Goal: Information Seeking & Learning: Find specific fact

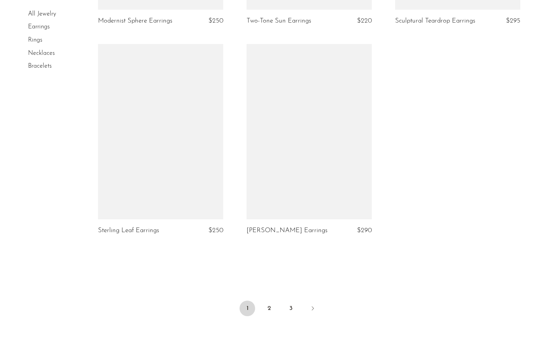
scroll to position [2353, 0]
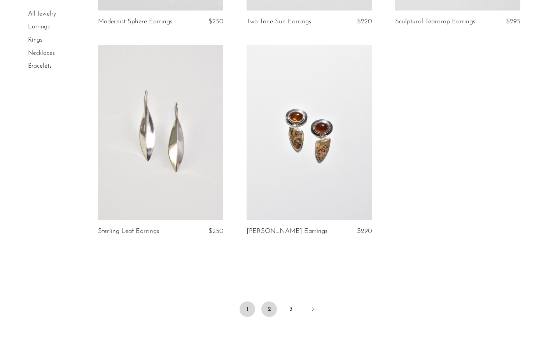
click at [270, 312] on link "2" at bounding box center [269, 309] width 16 height 16
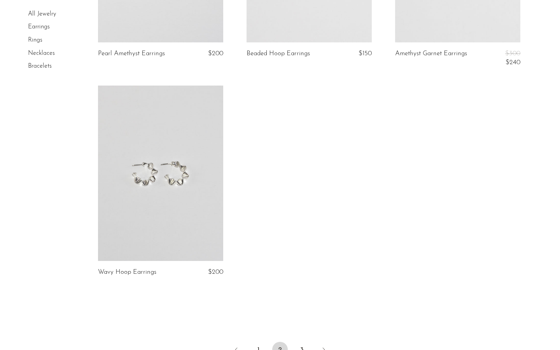
scroll to position [2368, 0]
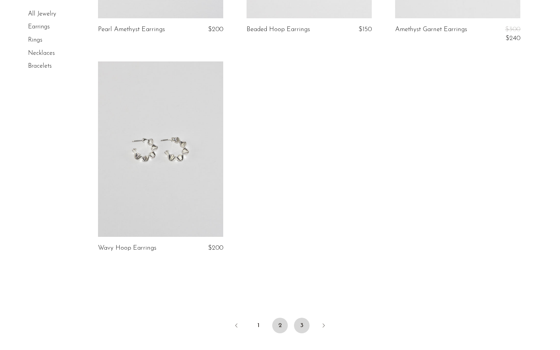
click at [301, 321] on link "3" at bounding box center [302, 325] width 16 height 16
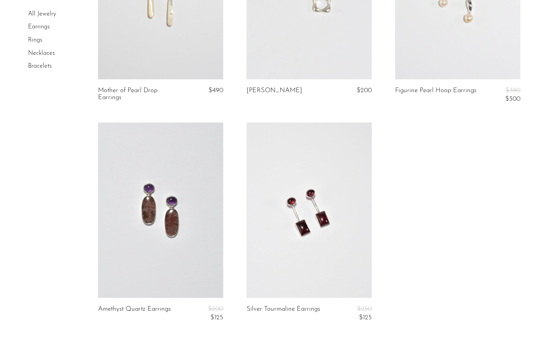
scroll to position [1259, 0]
click at [38, 54] on link "Necklaces" at bounding box center [41, 53] width 27 height 6
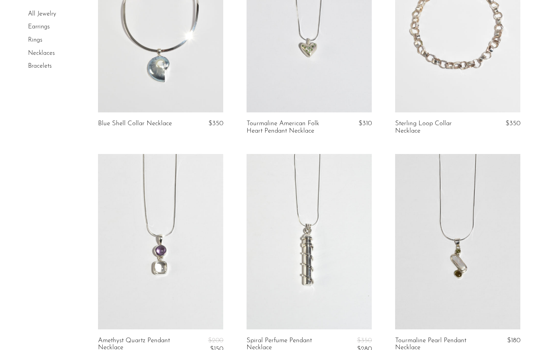
scroll to position [1635, 0]
click at [42, 40] on link "Rings" at bounding box center [35, 40] width 14 height 6
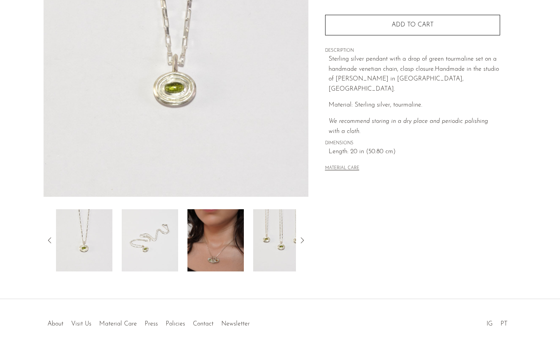
scroll to position [133, 0]
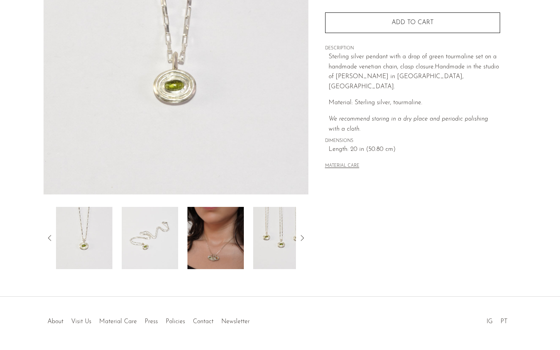
click at [211, 265] on img at bounding box center [215, 238] width 56 height 62
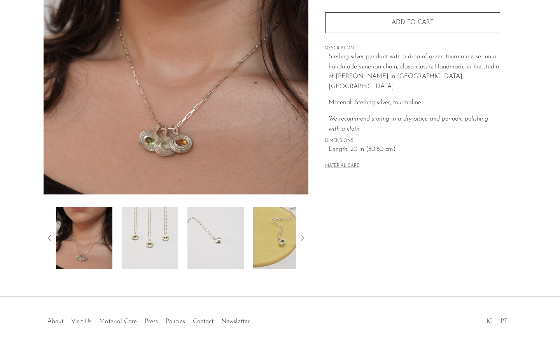
click at [159, 245] on img at bounding box center [150, 238] width 56 height 62
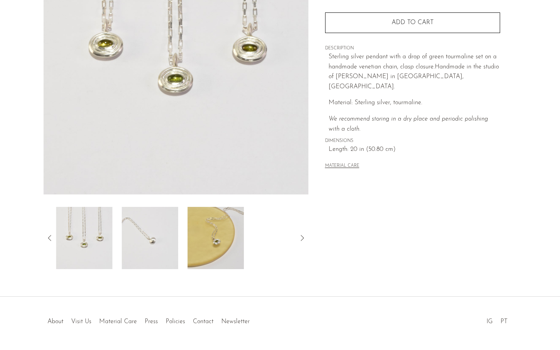
click at [152, 242] on img at bounding box center [150, 238] width 56 height 62
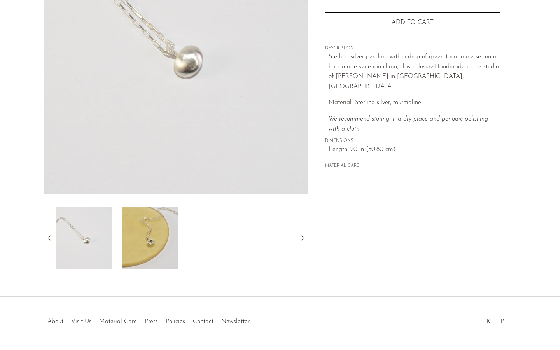
click at [175, 244] on img at bounding box center [150, 238] width 56 height 62
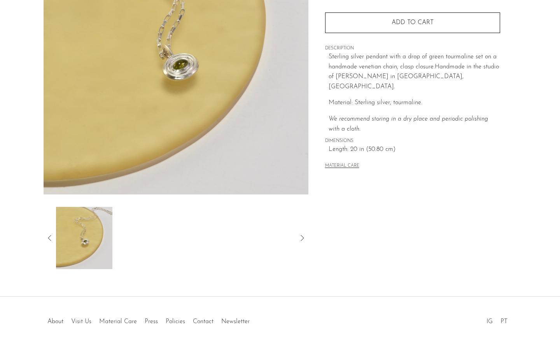
click at [47, 240] on icon at bounding box center [49, 237] width 9 height 9
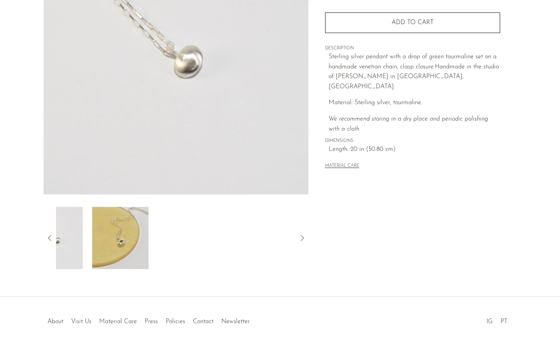
click at [47, 240] on icon at bounding box center [49, 237] width 9 height 9
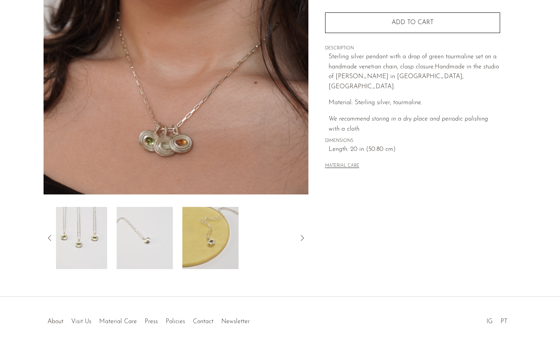
click at [47, 240] on icon at bounding box center [49, 237] width 9 height 9
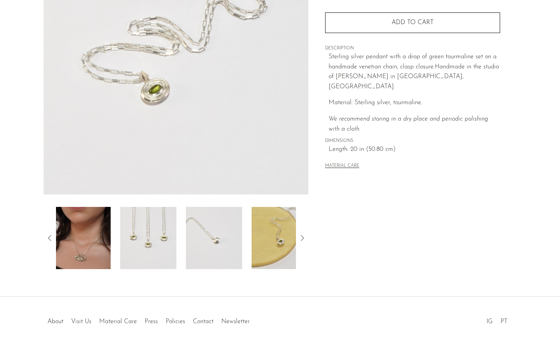
click at [47, 240] on icon at bounding box center [49, 237] width 9 height 9
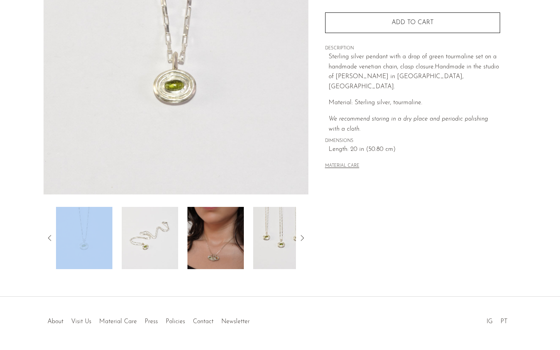
click at [80, 236] on img at bounding box center [84, 238] width 56 height 62
click at [137, 232] on img at bounding box center [150, 238] width 56 height 62
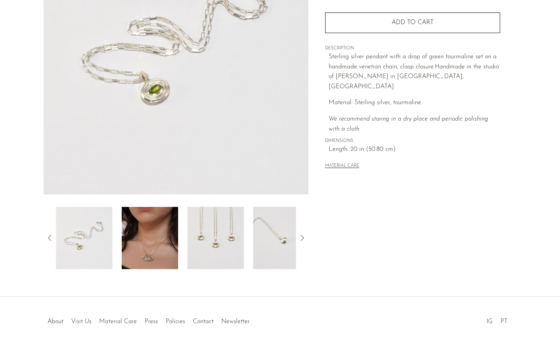
scroll to position [0, 0]
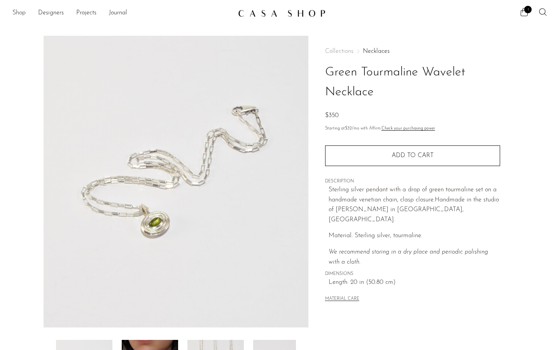
click at [21, 16] on link "Shop" at bounding box center [18, 13] width 13 height 10
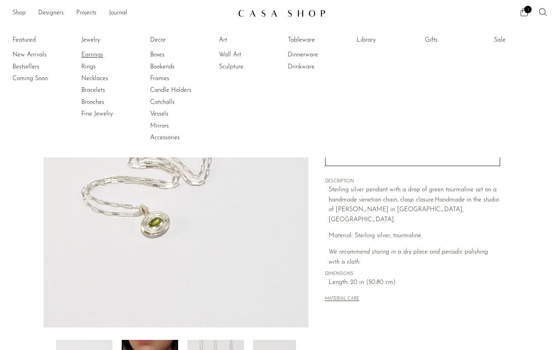
click at [92, 56] on link "Earrings" at bounding box center [110, 55] width 58 height 9
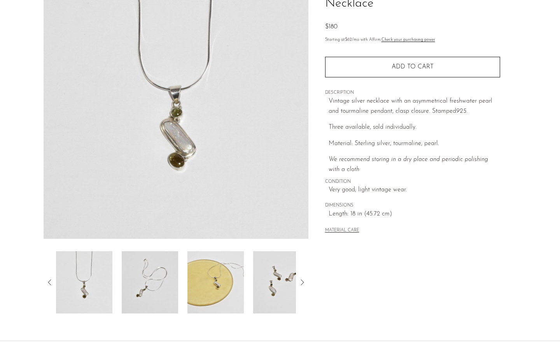
scroll to position [104, 0]
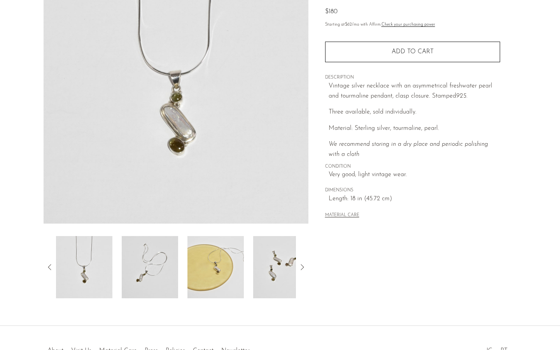
click at [182, 274] on div at bounding box center [176, 267] width 240 height 62
click at [239, 267] on img at bounding box center [215, 267] width 56 height 62
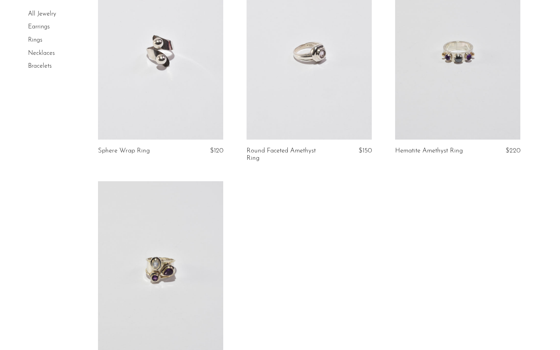
scroll to position [2006, 0]
click at [45, 65] on link "Bracelets" at bounding box center [40, 66] width 24 height 6
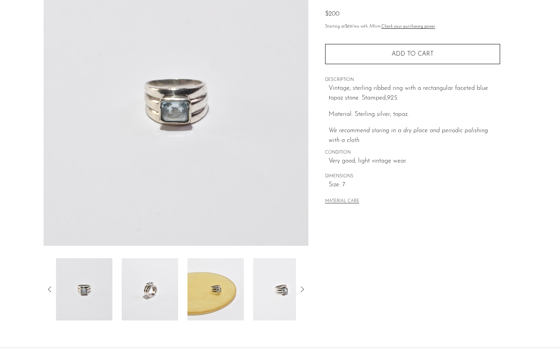
scroll to position [96, 0]
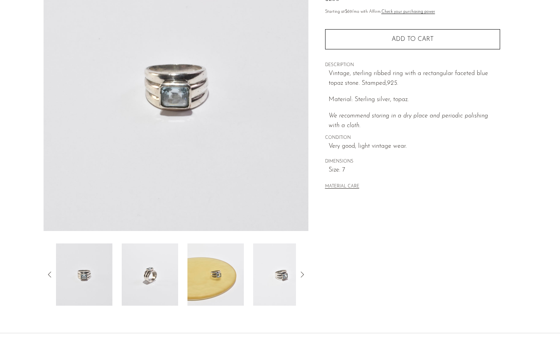
click at [153, 305] on img at bounding box center [150, 274] width 56 height 62
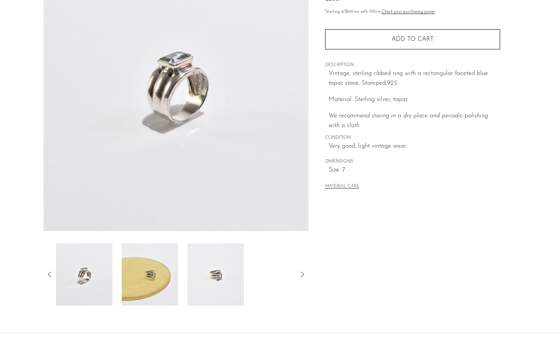
click at [148, 268] on img at bounding box center [150, 274] width 56 height 62
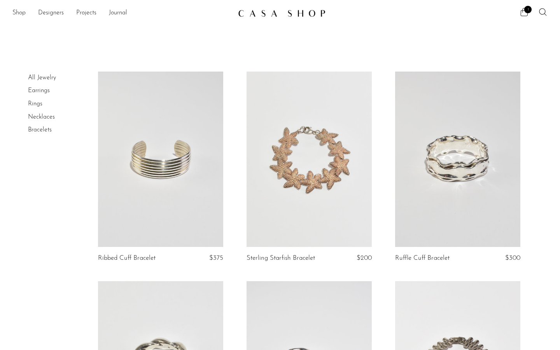
click at [521, 15] on icon at bounding box center [523, 11] width 9 height 9
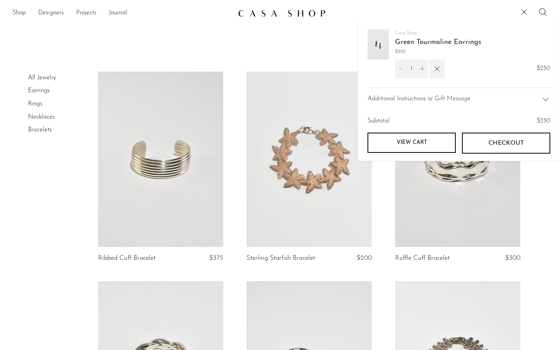
click at [493, 143] on span "Checkout" at bounding box center [505, 142] width 35 height 7
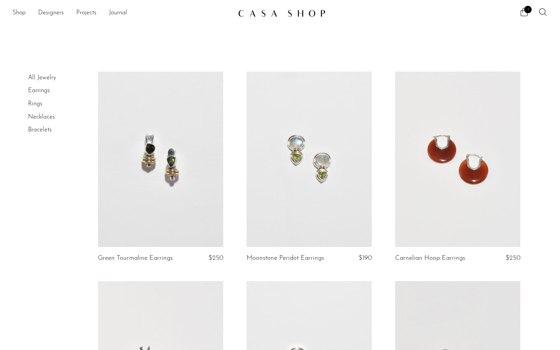
click at [200, 185] on link at bounding box center [160, 158] width 125 height 175
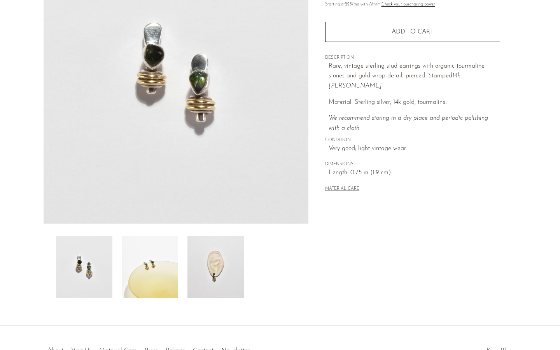
scroll to position [105, 0]
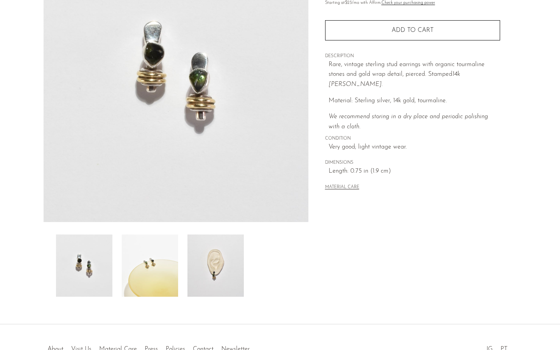
click at [154, 276] on img at bounding box center [150, 265] width 56 height 62
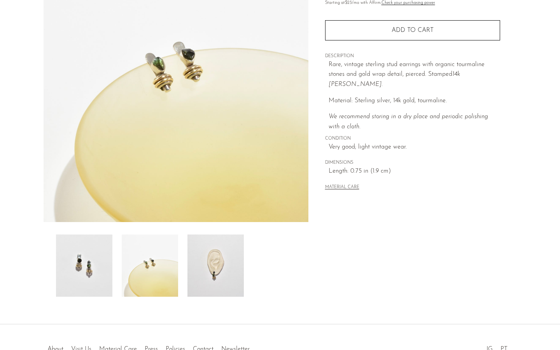
click at [213, 271] on img at bounding box center [215, 265] width 56 height 62
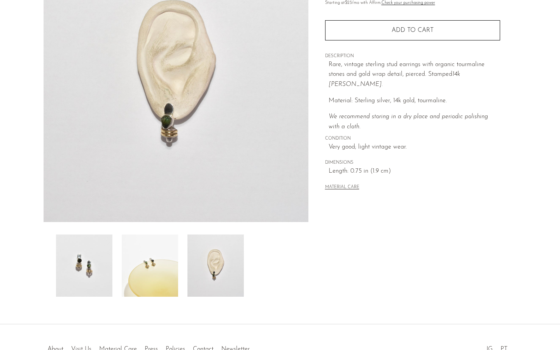
click at [460, 75] on em "14k [PERSON_NAME]." at bounding box center [393, 79] width 131 height 16
drag, startPoint x: 466, startPoint y: 75, endPoint x: 488, endPoint y: 75, distance: 22.5
click at [460, 75] on em "14k [PERSON_NAME]." at bounding box center [393, 79] width 131 height 16
copy em "[PERSON_NAME]"
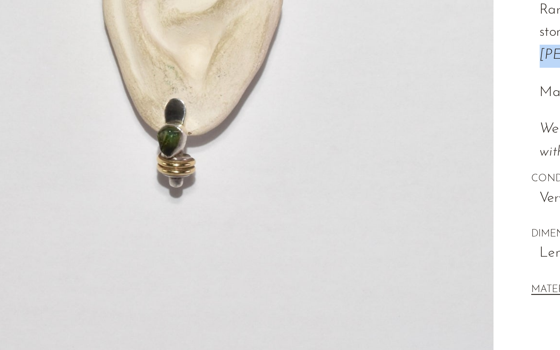
scroll to position [59, 0]
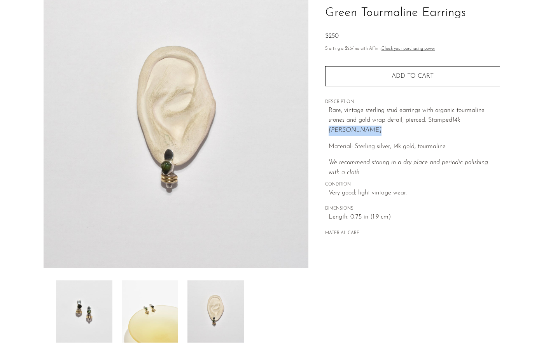
click at [215, 319] on img at bounding box center [215, 311] width 56 height 62
click at [216, 295] on img at bounding box center [215, 311] width 56 height 62
click at [89, 309] on img at bounding box center [84, 311] width 56 height 62
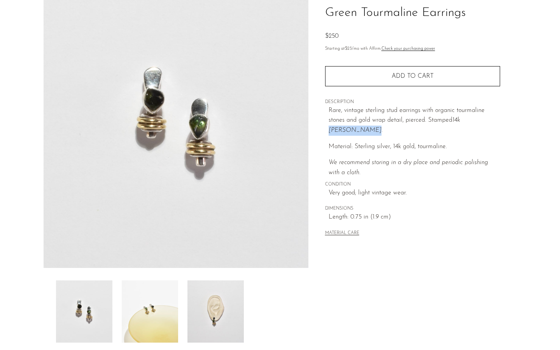
click at [149, 312] on img at bounding box center [150, 311] width 56 height 62
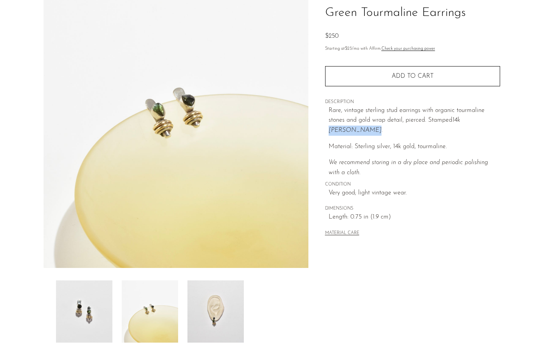
click at [225, 316] on img at bounding box center [215, 311] width 56 height 62
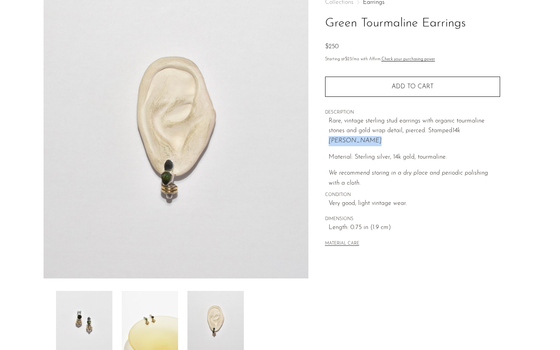
scroll to position [56, 0]
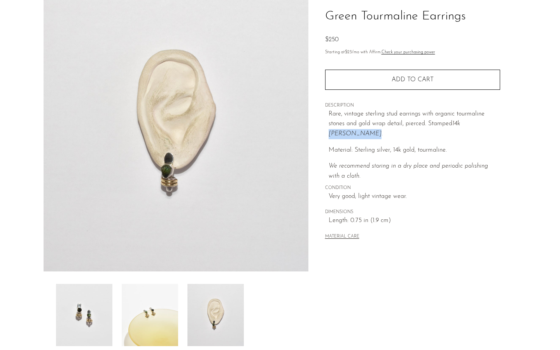
click at [91, 309] on img at bounding box center [84, 315] width 56 height 62
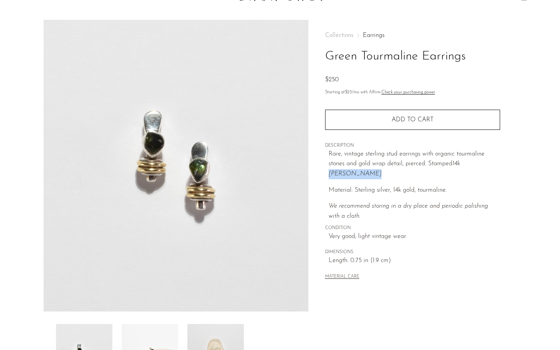
scroll to position [0, 0]
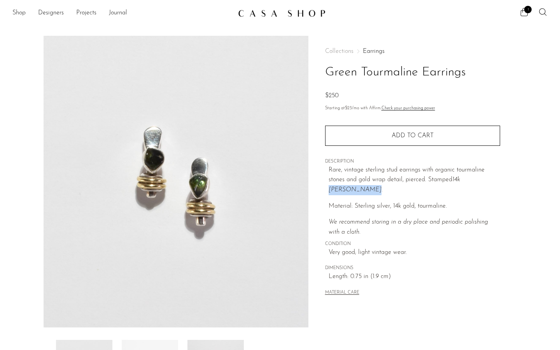
click at [460, 179] on em "14k Lilly Barrack." at bounding box center [393, 184] width 131 height 16
drag, startPoint x: 468, startPoint y: 179, endPoint x: 482, endPoint y: 179, distance: 14.0
click at [460, 179] on em "14k Lilly Barrack." at bounding box center [393, 184] width 131 height 16
click at [540, 13] on icon at bounding box center [542, 11] width 7 height 7
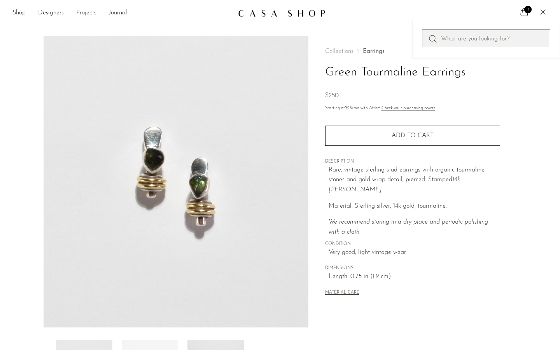
paste input "[PERSON_NAME]"
type input "[PERSON_NAME]"
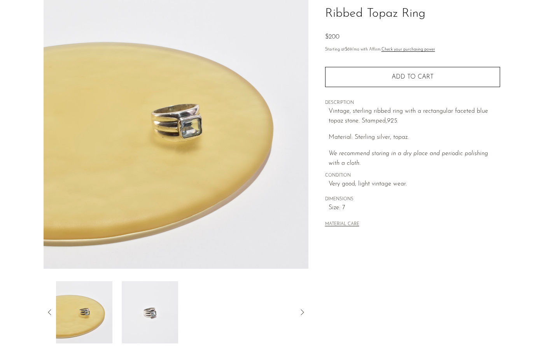
scroll to position [53, 0]
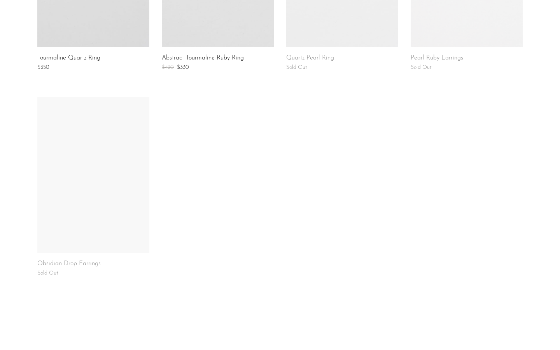
scroll to position [460, 0]
click at [125, 202] on link at bounding box center [93, 173] width 112 height 155
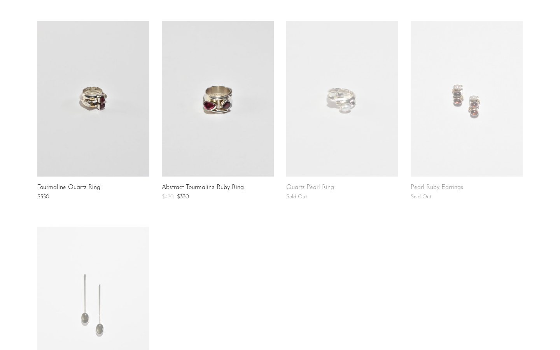
scroll to position [0, 0]
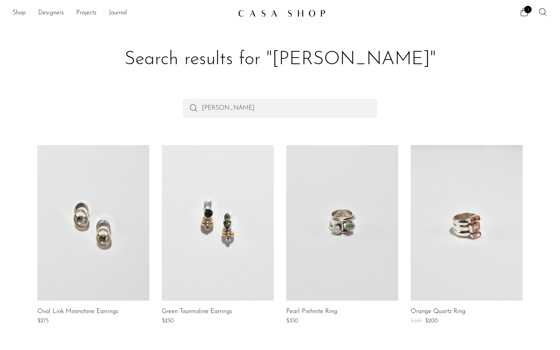
click at [215, 190] on link at bounding box center [218, 222] width 112 height 155
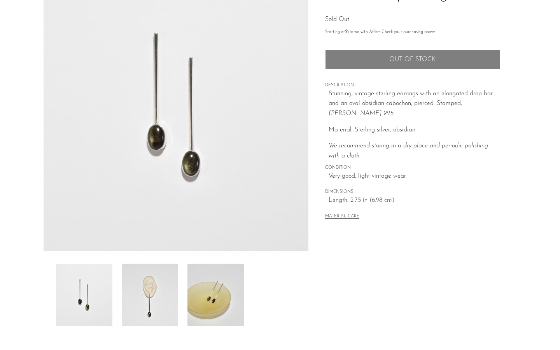
scroll to position [77, 0]
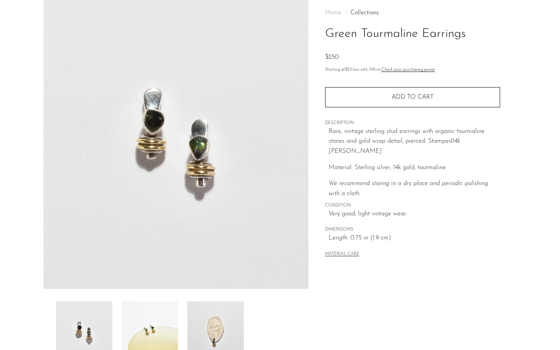
scroll to position [11, 0]
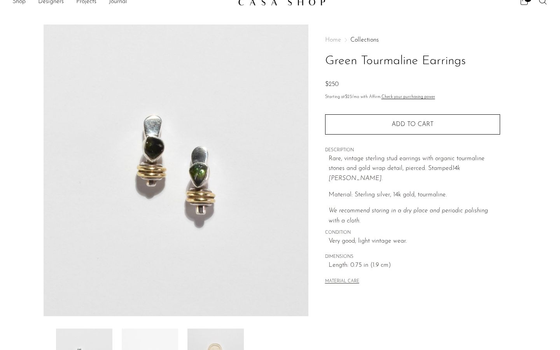
click at [337, 66] on h1 "Green Tourmaline Earrings" at bounding box center [412, 61] width 175 height 20
drag, startPoint x: 337, startPoint y: 66, endPoint x: 424, endPoint y: 65, distance: 86.7
click at [424, 65] on h1 "Green Tourmaline Earrings" at bounding box center [412, 61] width 175 height 20
copy h1 "Green Tourmaline Earrings"
